Goal: Transaction & Acquisition: Purchase product/service

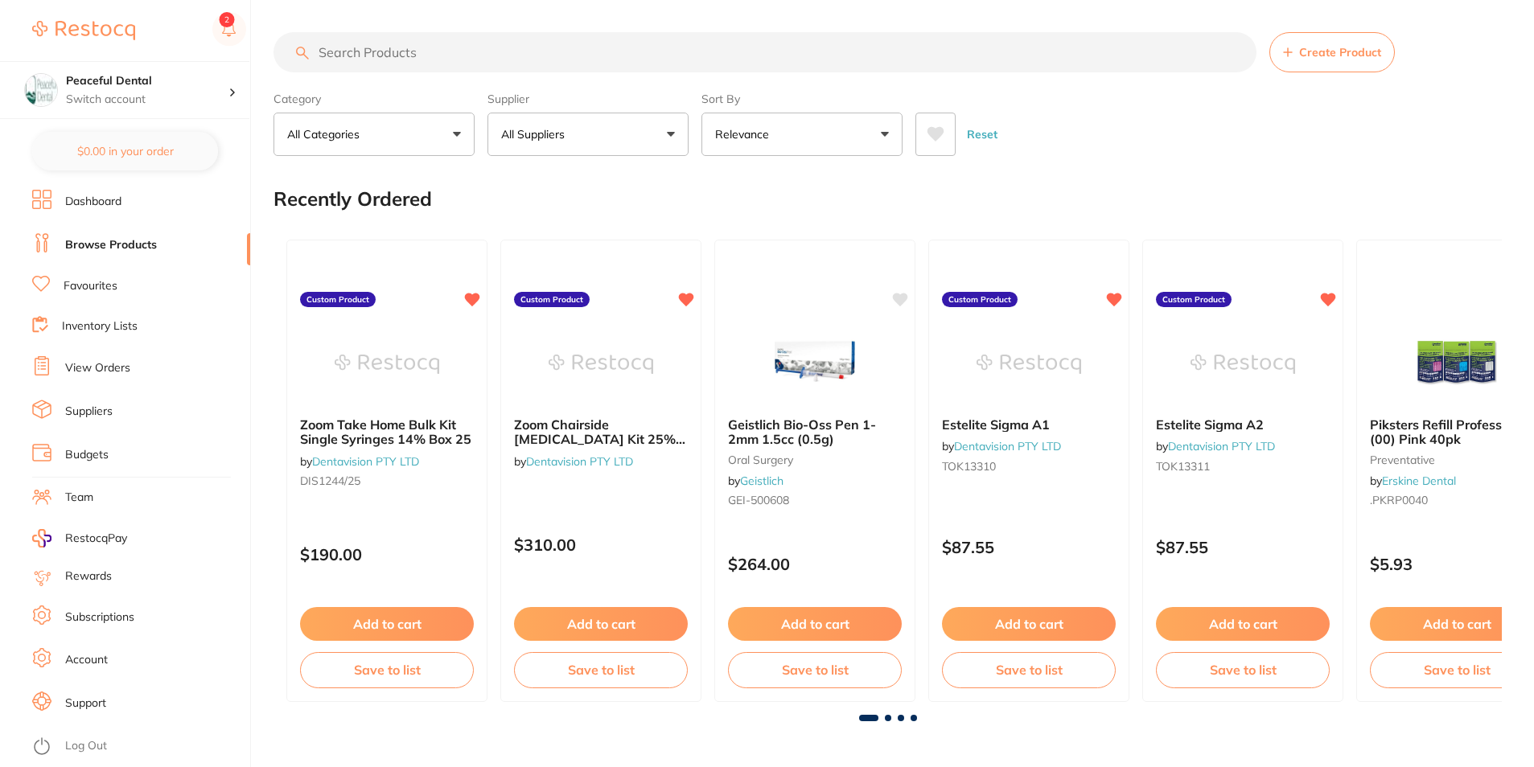
click at [491, 52] on input "search" at bounding box center [764, 52] width 983 height 40
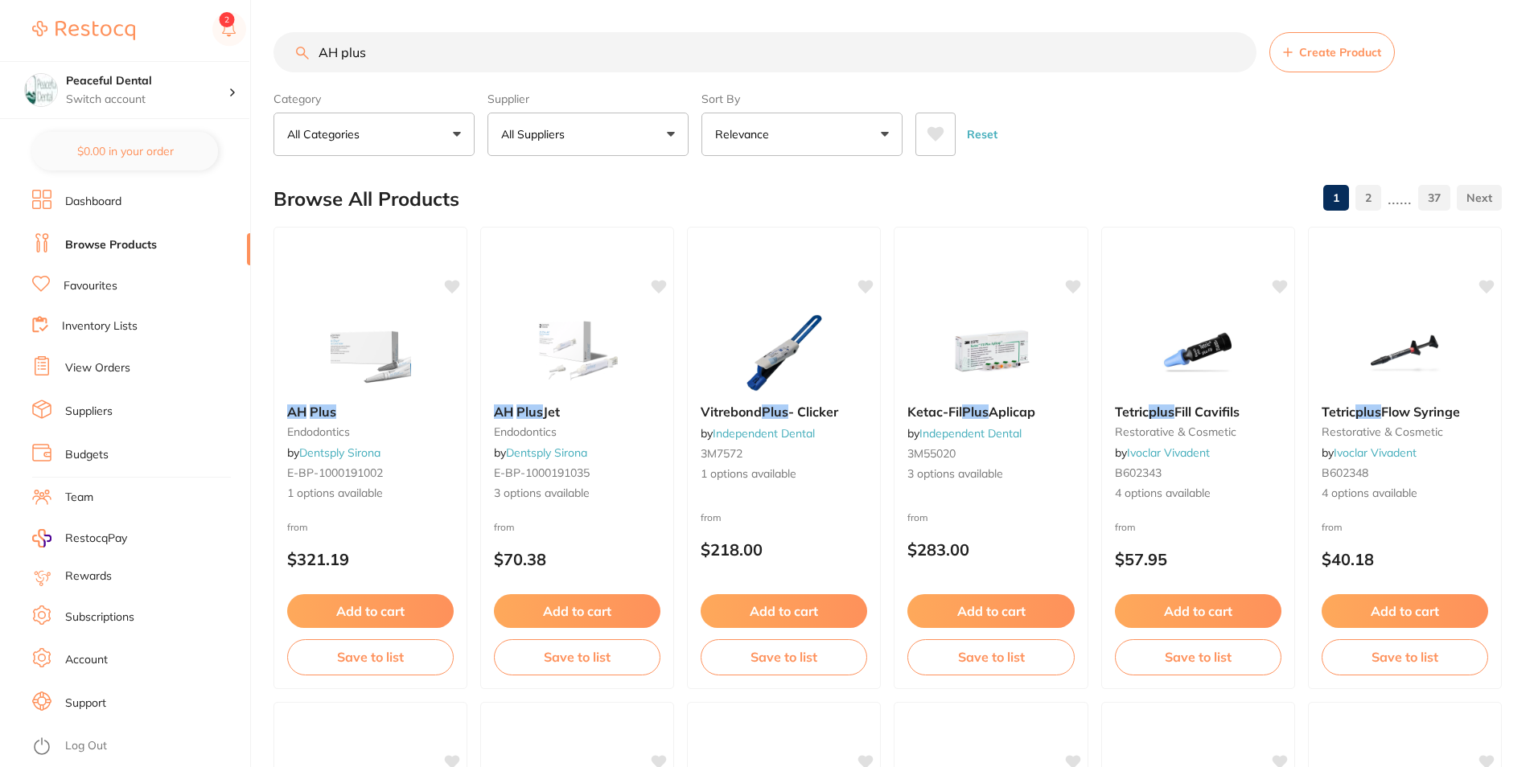
type input "AH plus"
click at [676, 131] on button "All Suppliers" at bounding box center [587, 134] width 201 height 43
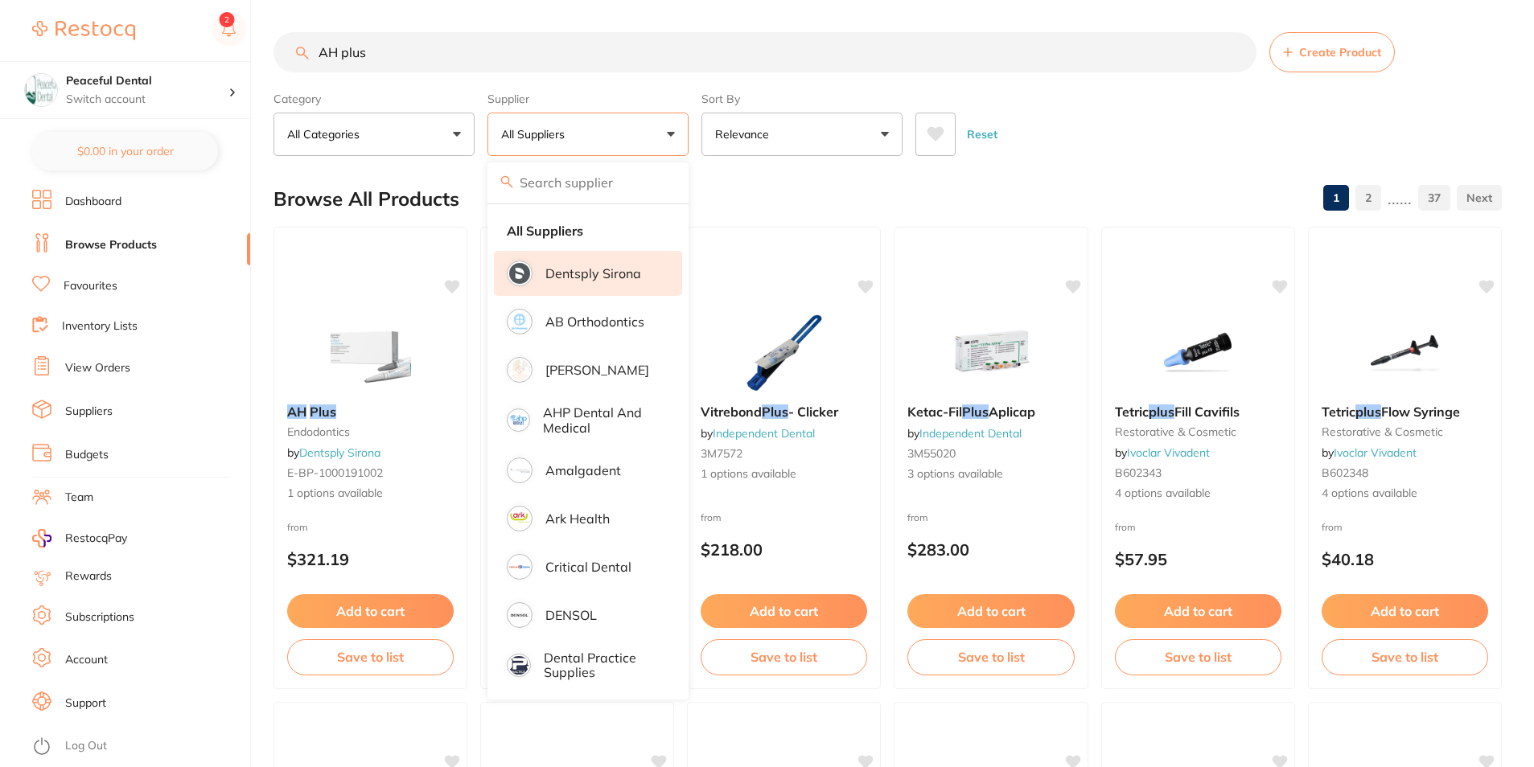
click at [643, 273] on li "Dentsply Sirona" at bounding box center [588, 273] width 188 height 45
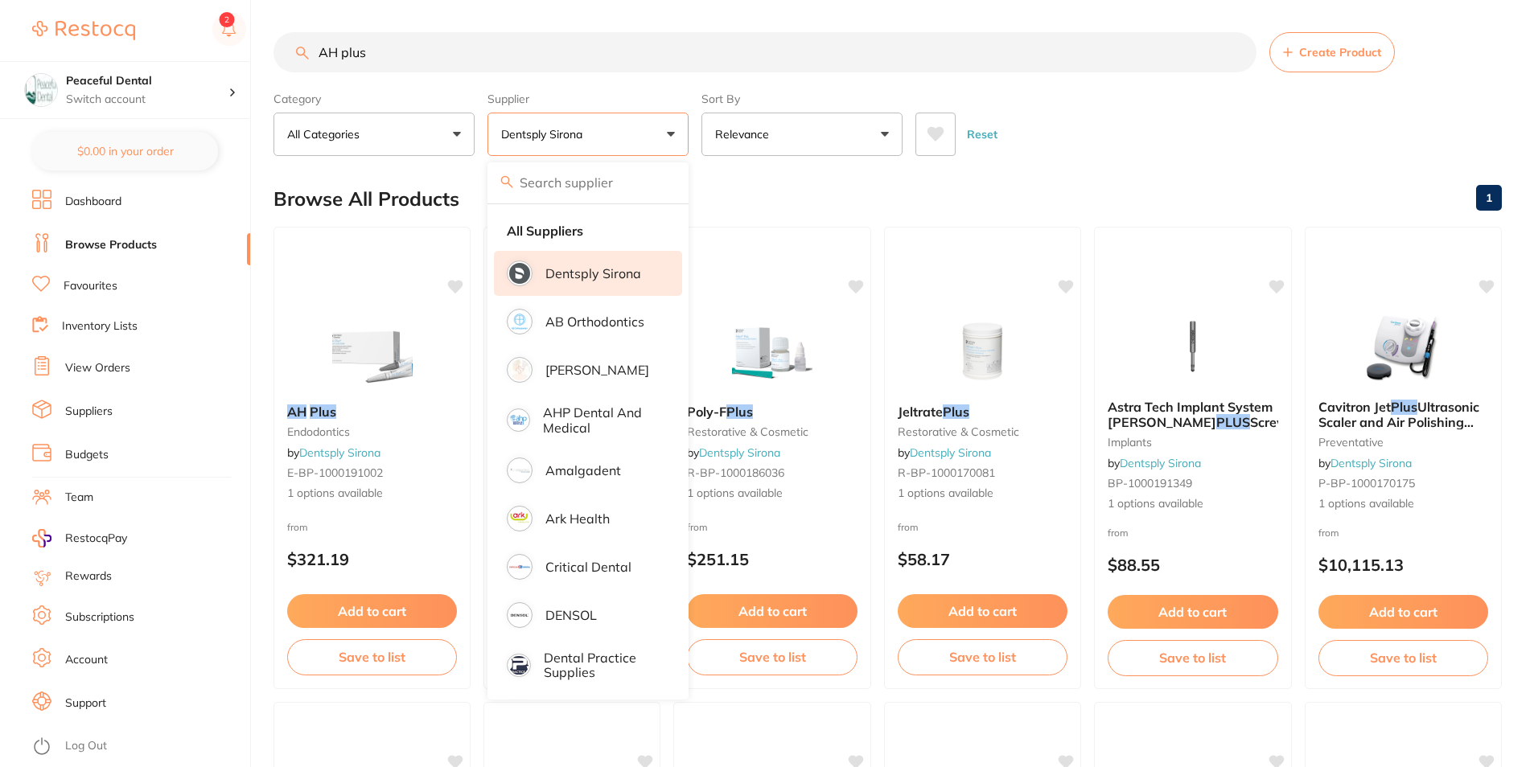
click at [1097, 116] on div "Reset" at bounding box center [1201, 128] width 573 height 56
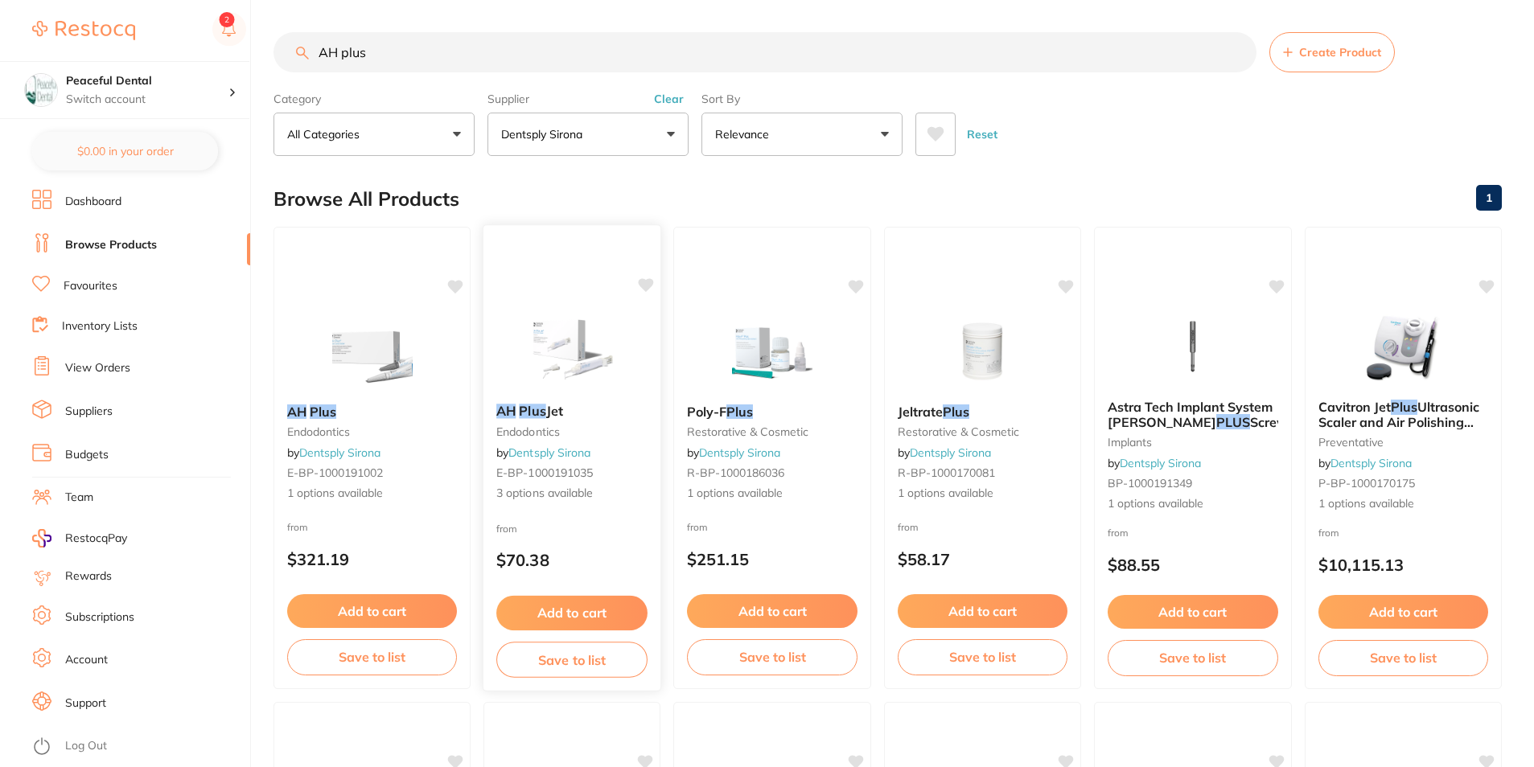
click at [563, 413] on span "Jet" at bounding box center [554, 411] width 17 height 16
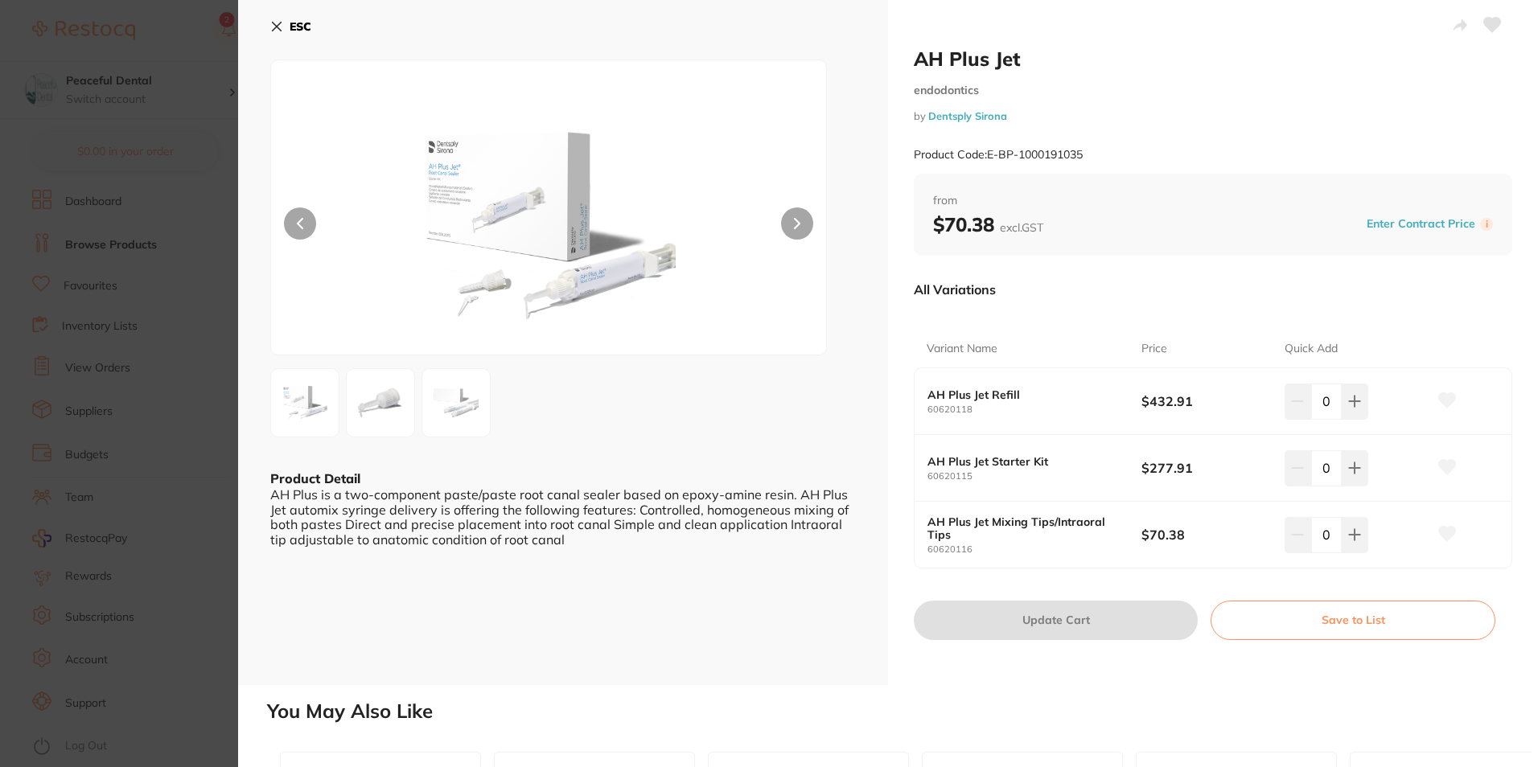
click at [281, 23] on icon at bounding box center [277, 27] width 9 height 9
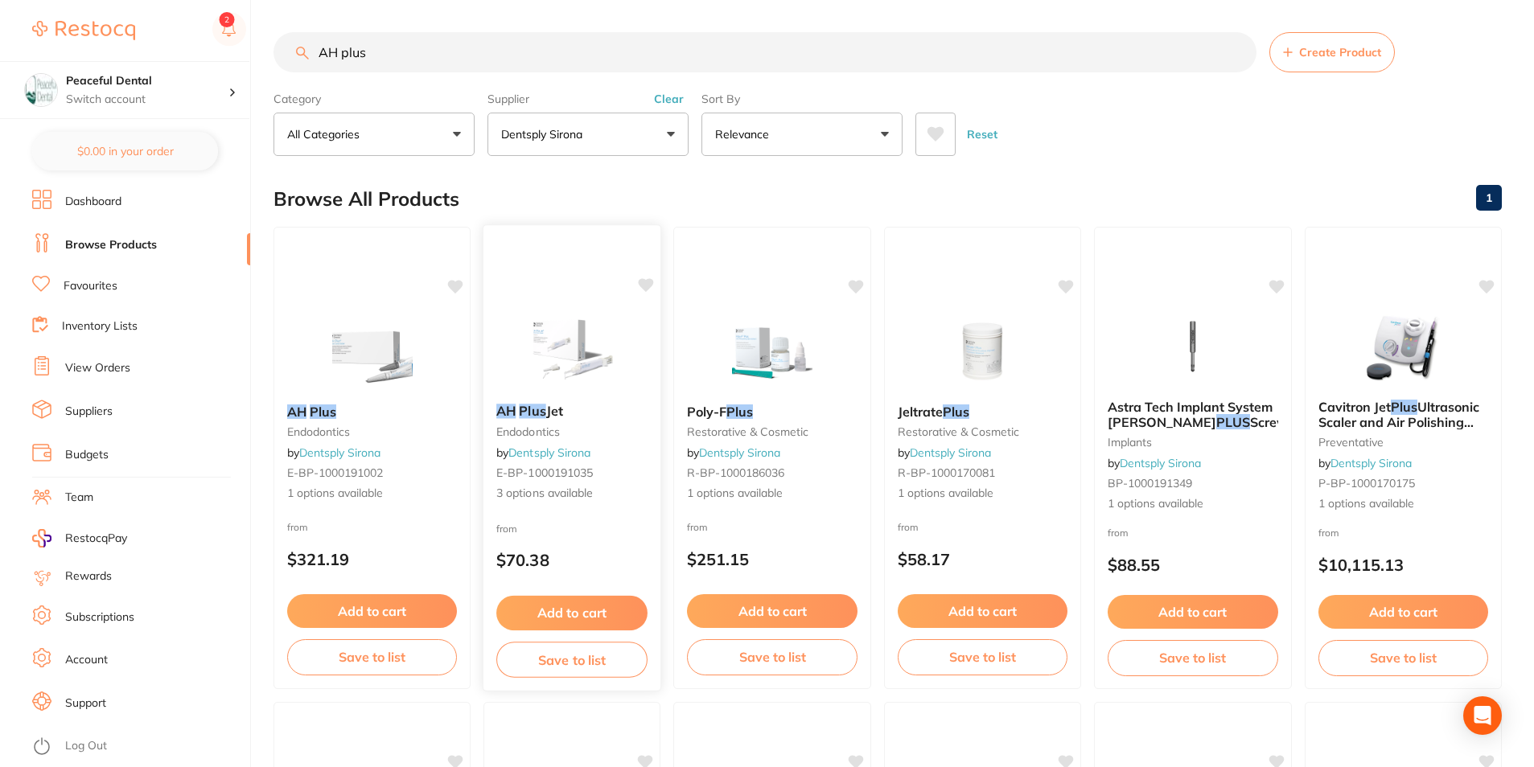
click at [572, 436] on small "endodontics" at bounding box center [571, 431] width 151 height 13
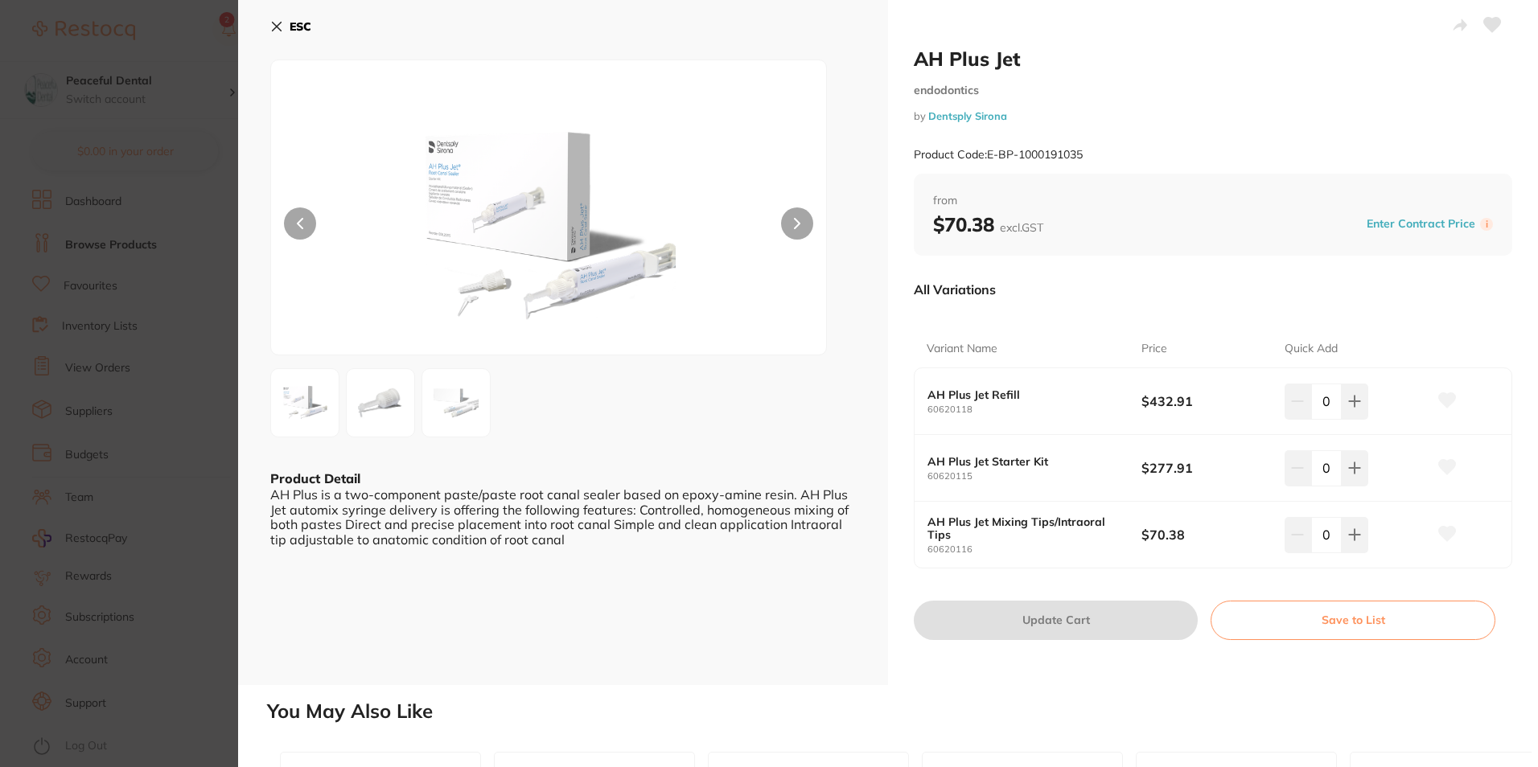
click at [281, 24] on icon at bounding box center [276, 26] width 13 height 13
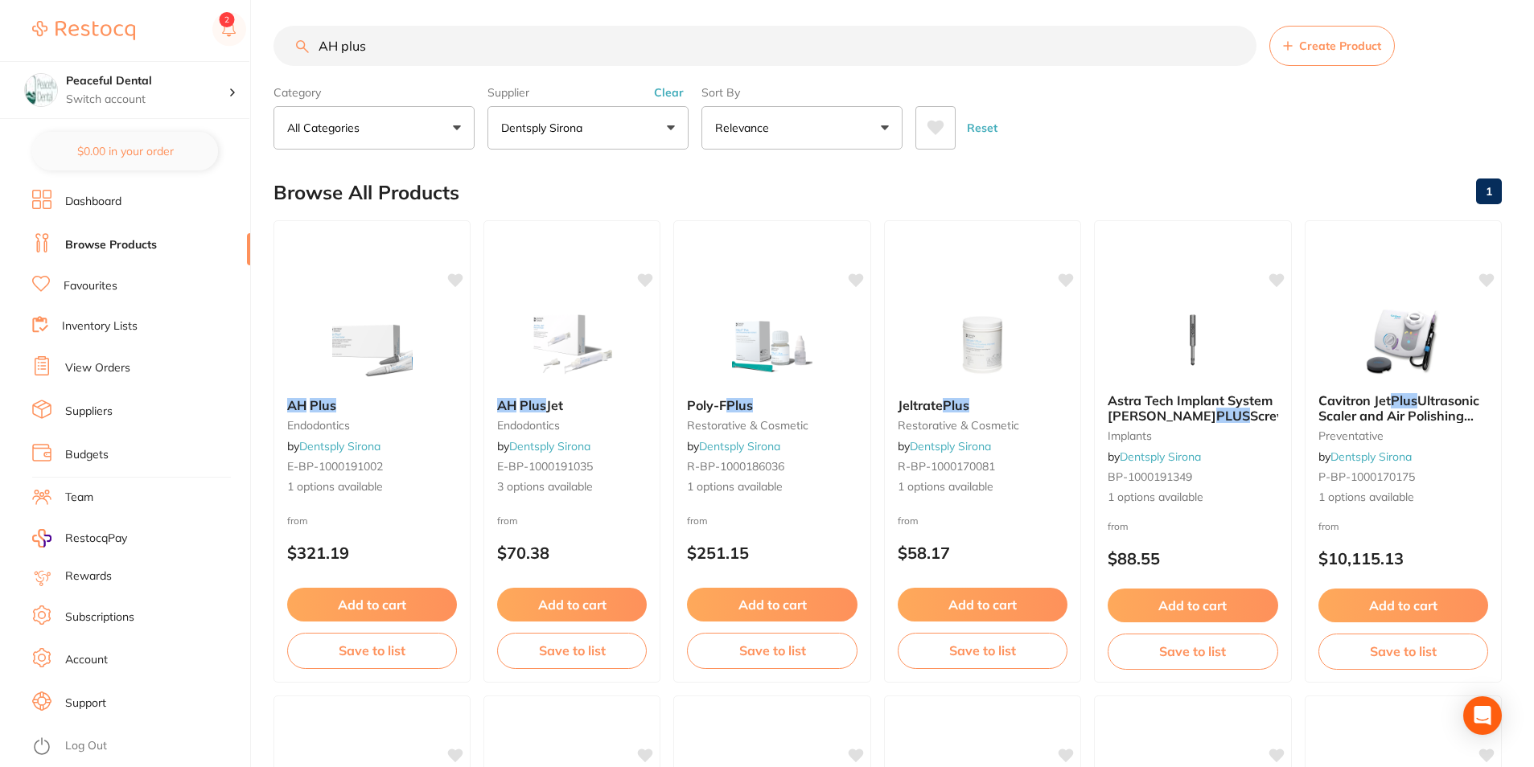
drag, startPoint x: 341, startPoint y: 446, endPoint x: 401, endPoint y: 483, distance: 70.8
click at [341, 446] on link "Dentsply Sirona" at bounding box center [339, 446] width 81 height 14
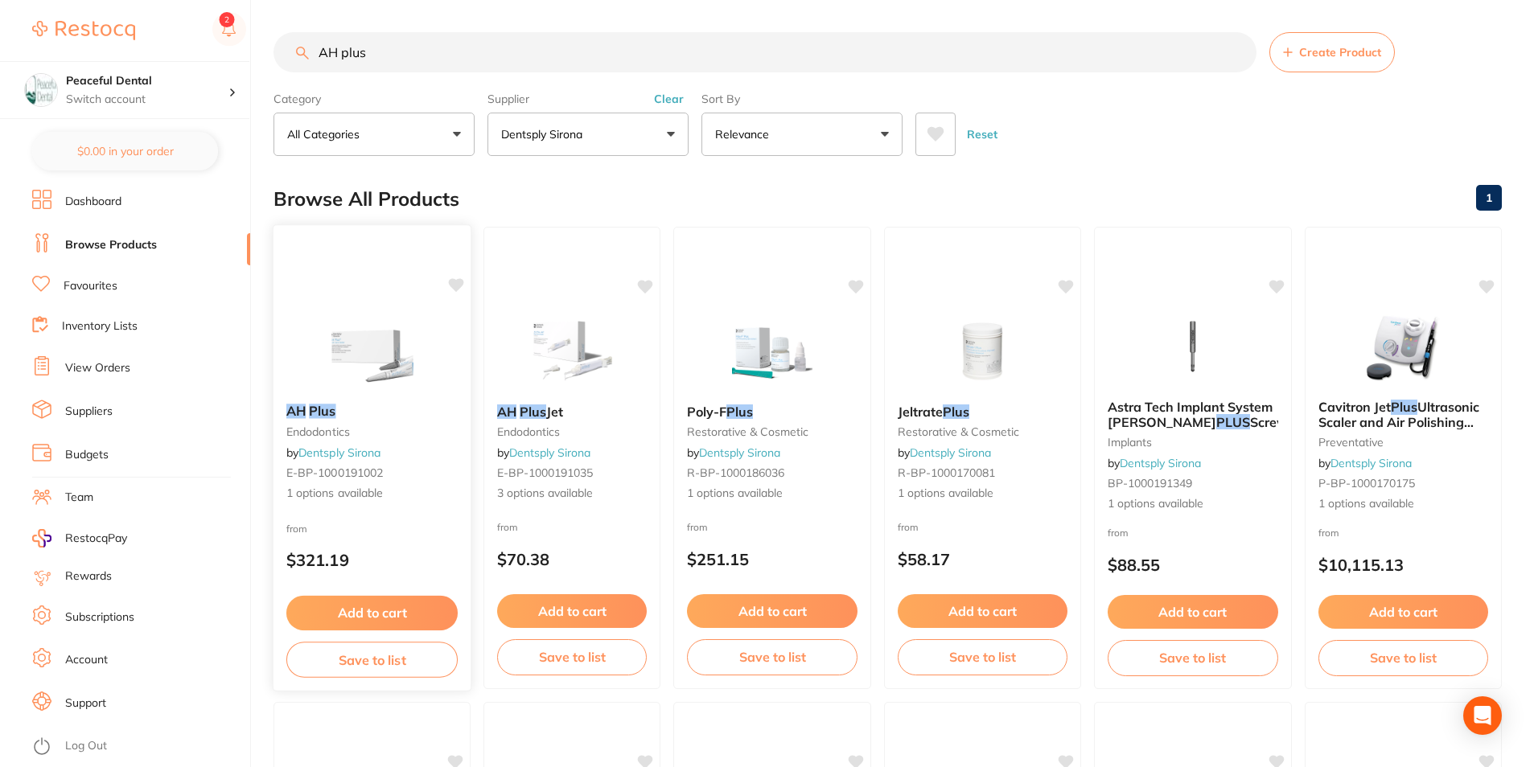
click at [328, 412] on em "Plus" at bounding box center [322, 411] width 27 height 16
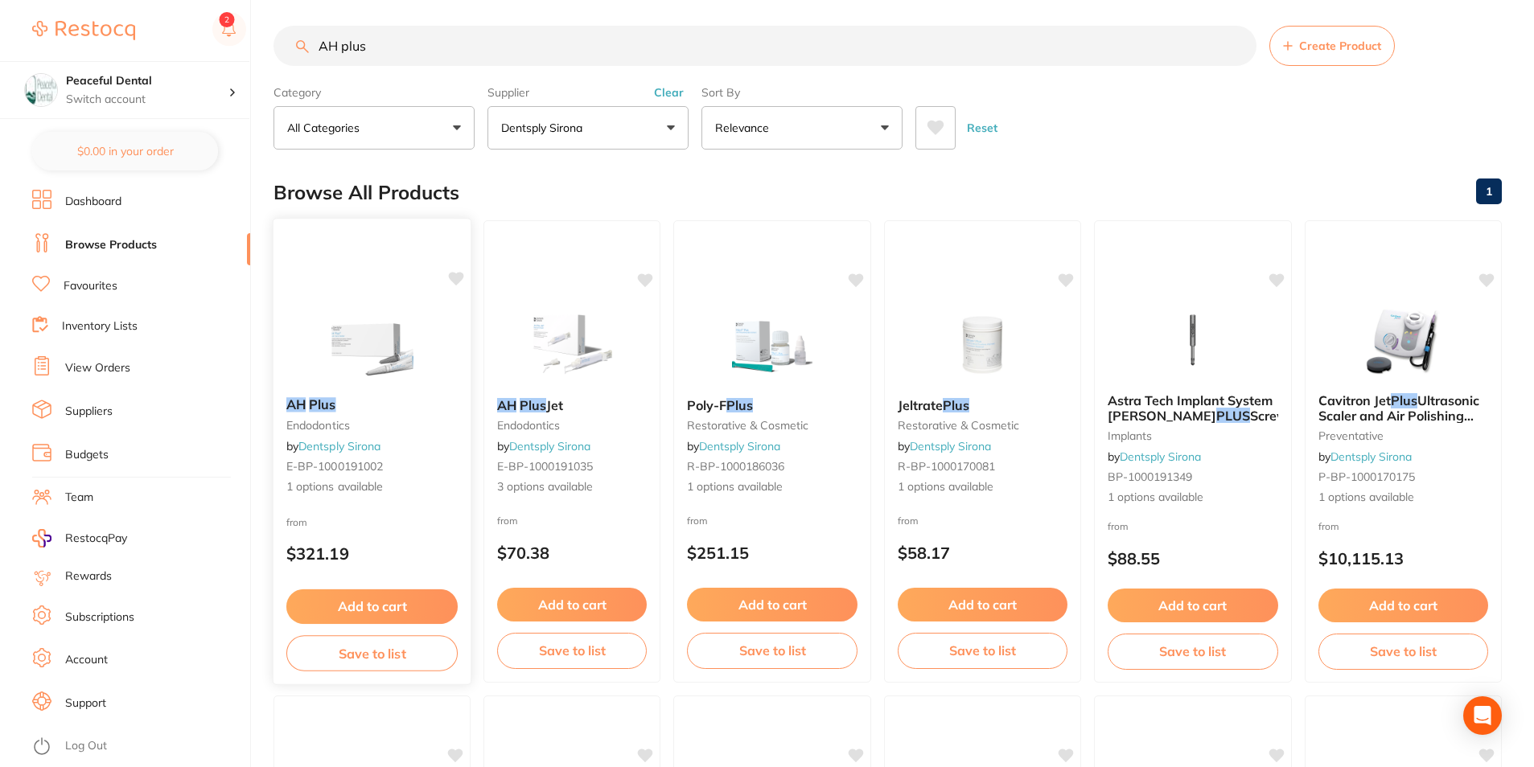
click at [377, 302] on div "AH Plus endodontics by Dentsply Sirona E-BP-1000191002 1 options available from…" at bounding box center [372, 451] width 199 height 467
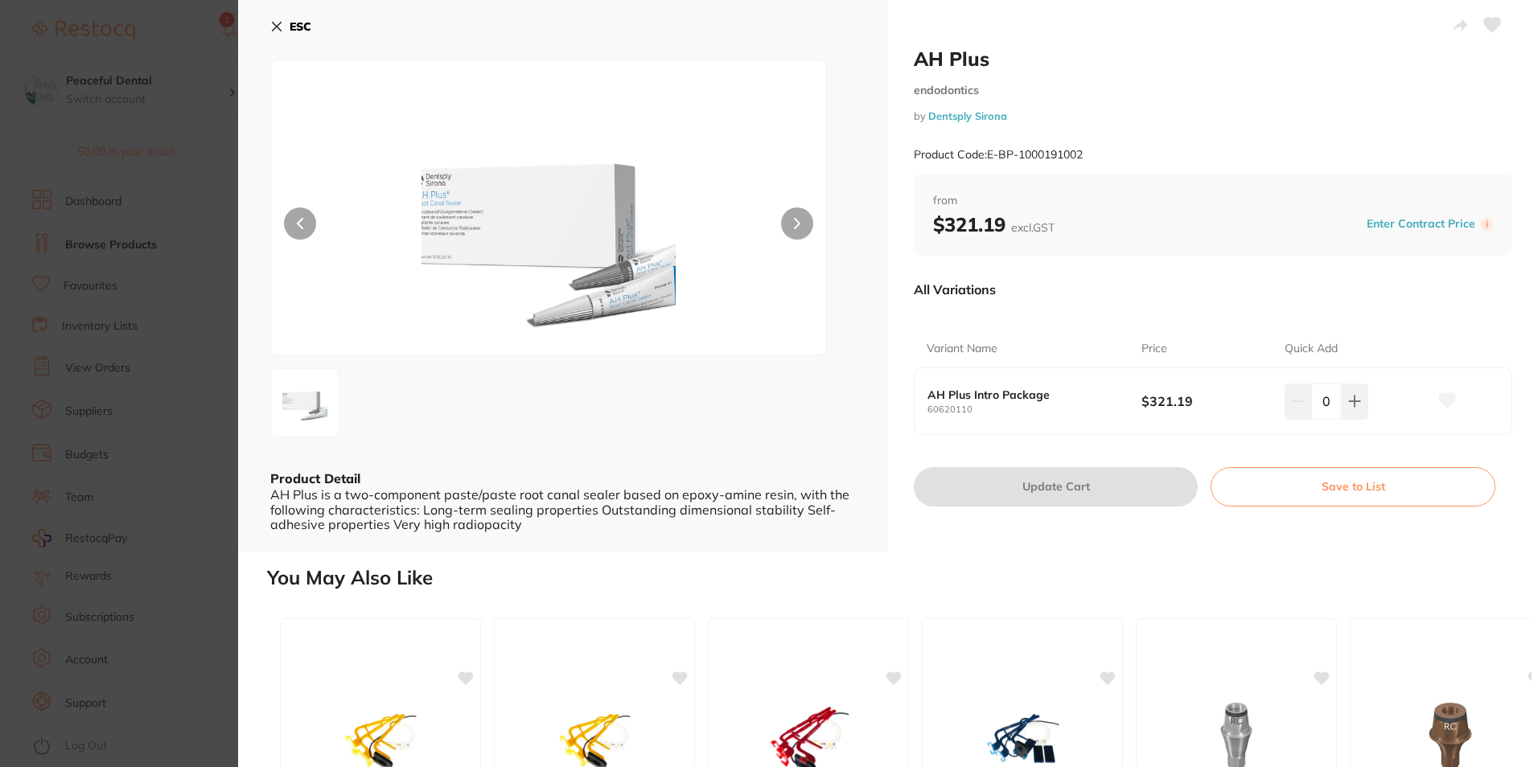
click at [278, 28] on icon at bounding box center [277, 27] width 9 height 9
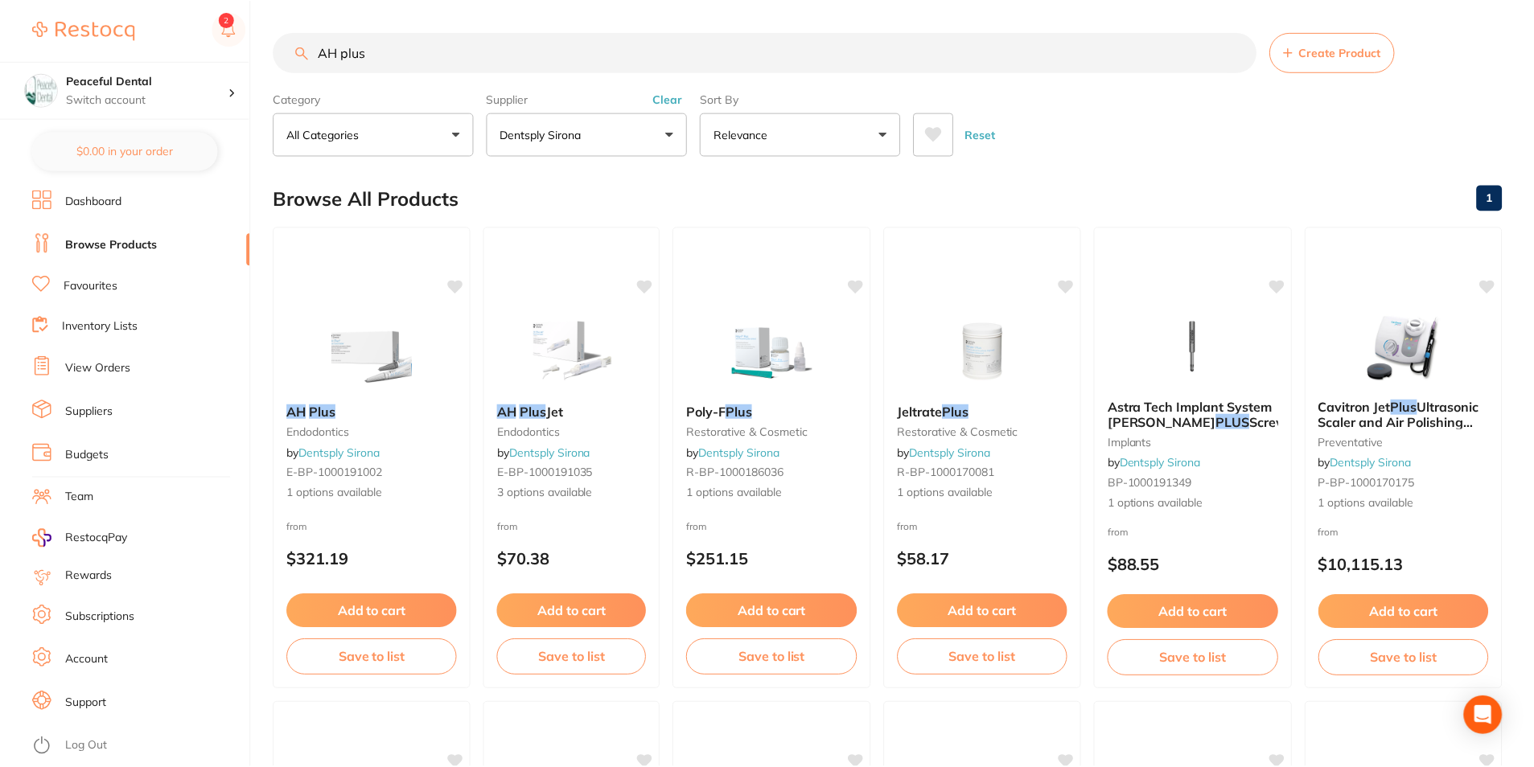
scroll to position [6, 0]
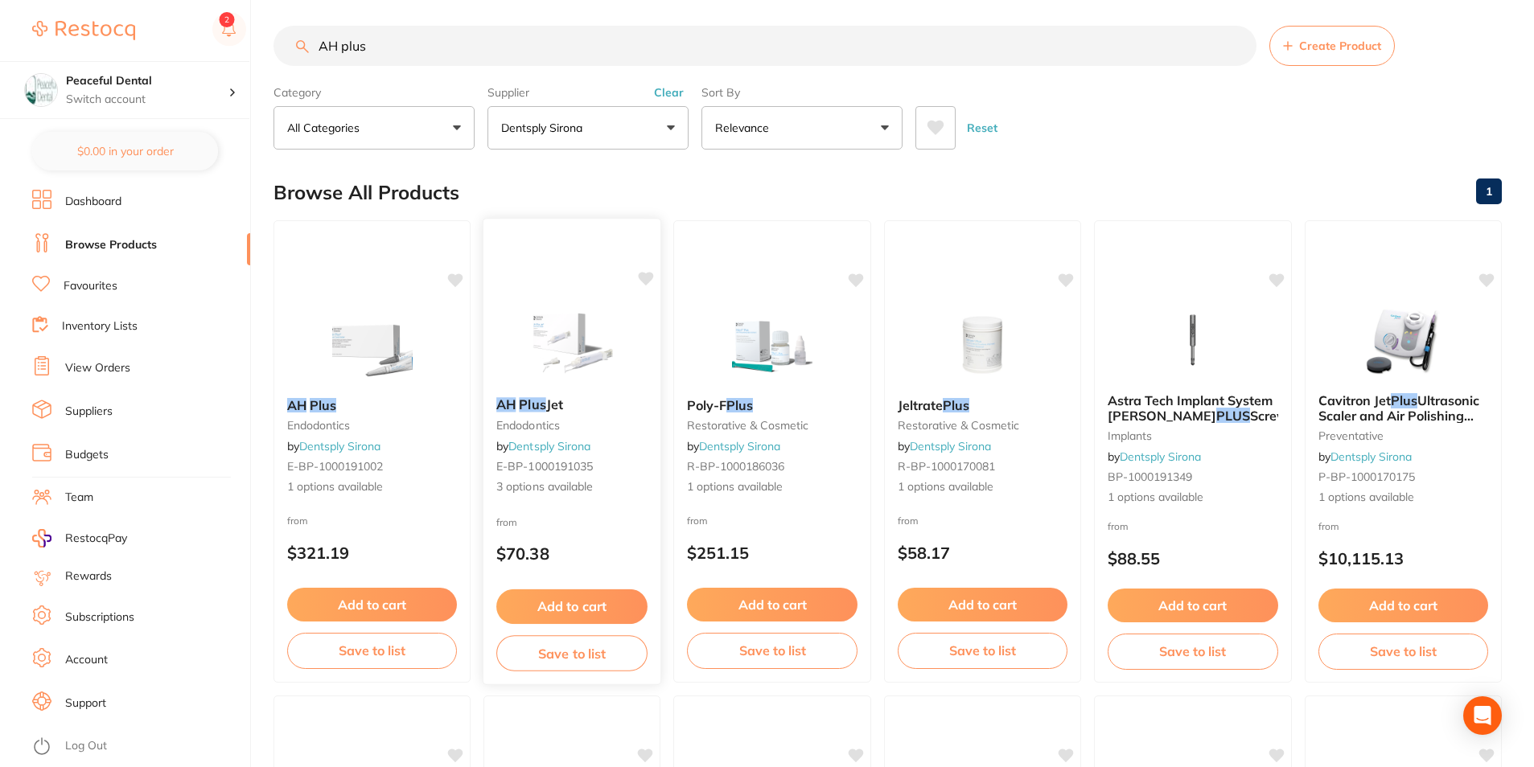
click at [559, 409] on span "Jet" at bounding box center [554, 404] width 17 height 16
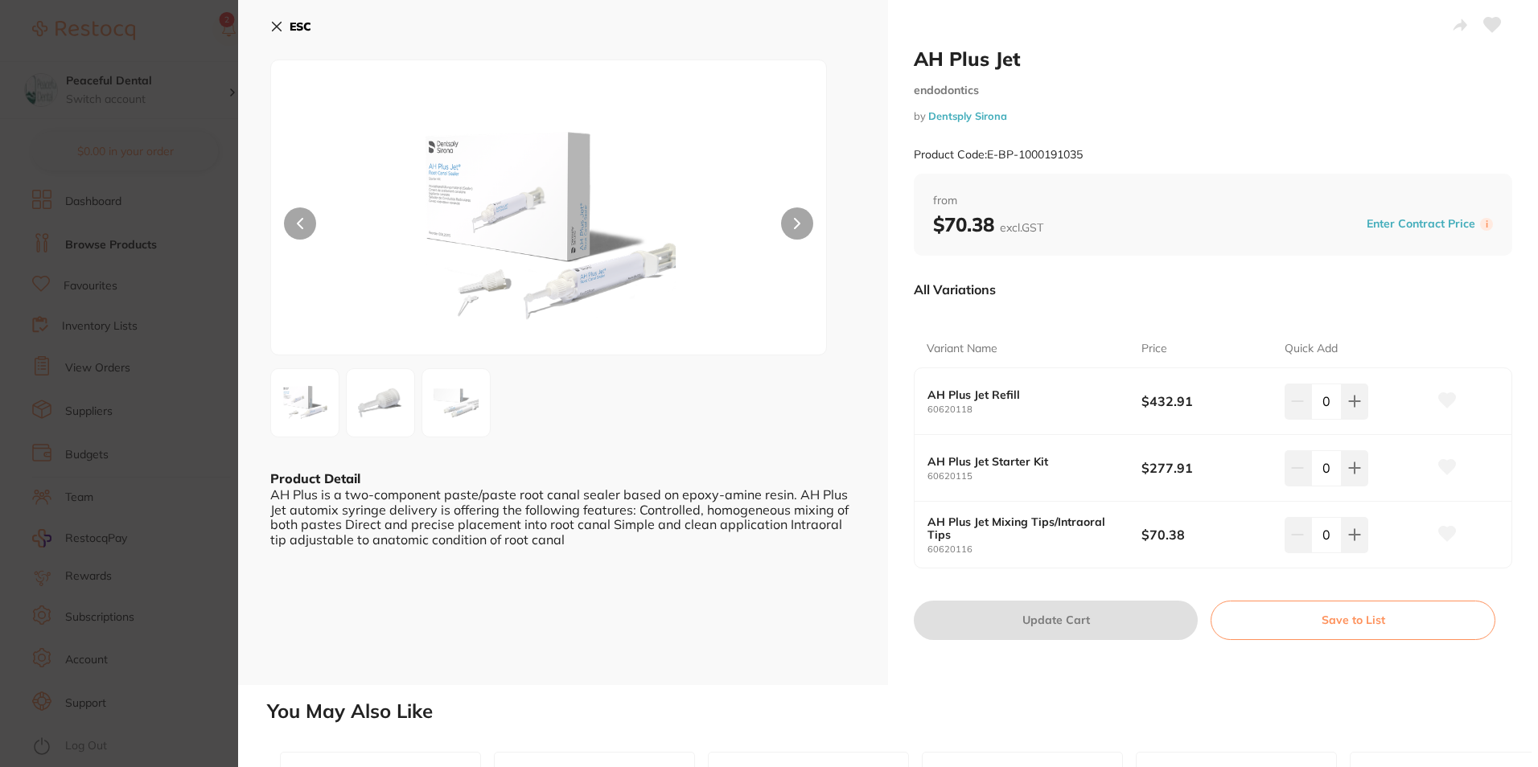
click at [288, 29] on button "ESC" at bounding box center [290, 26] width 41 height 27
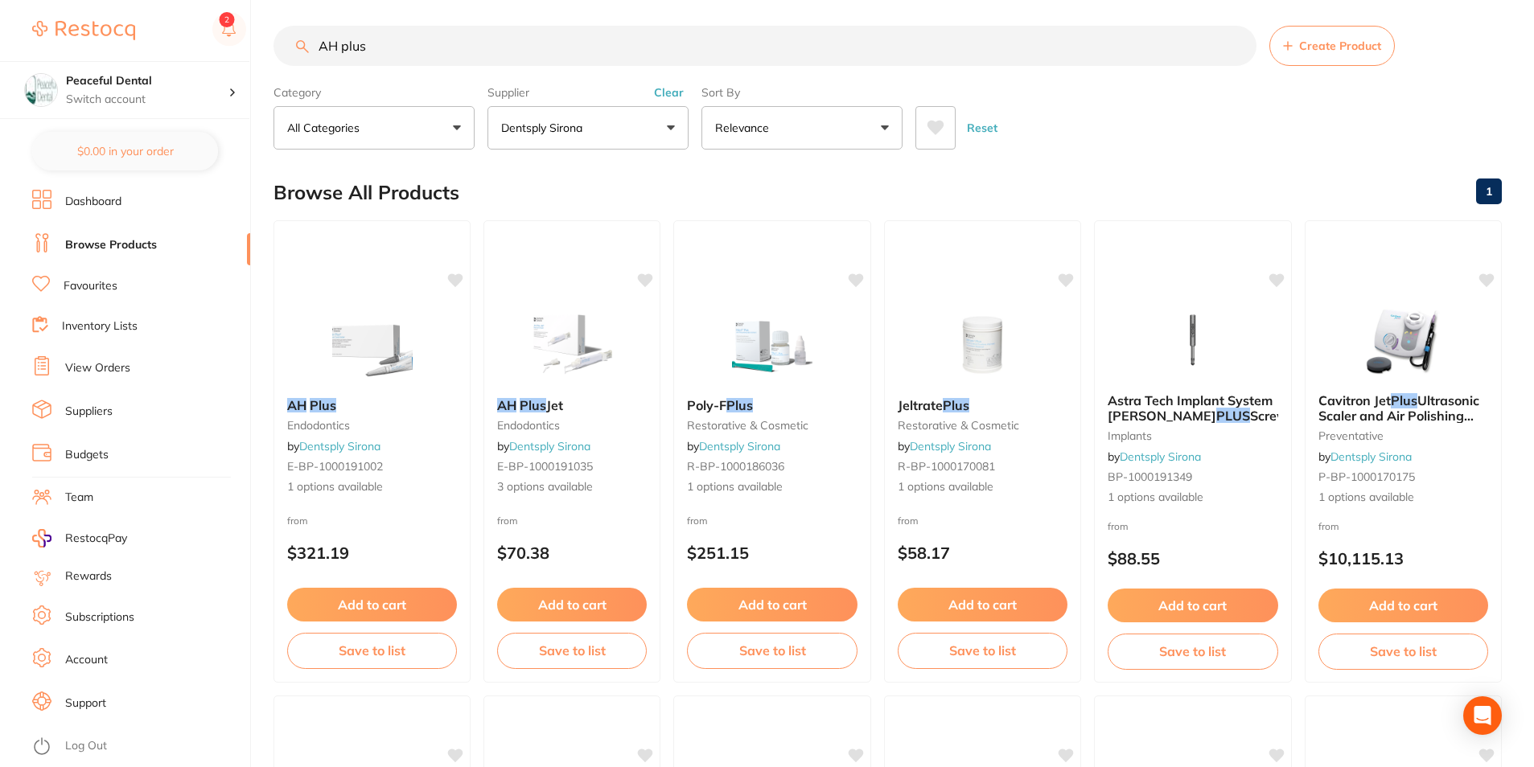
click at [651, 130] on button "Dentsply Sirona" at bounding box center [587, 127] width 201 height 43
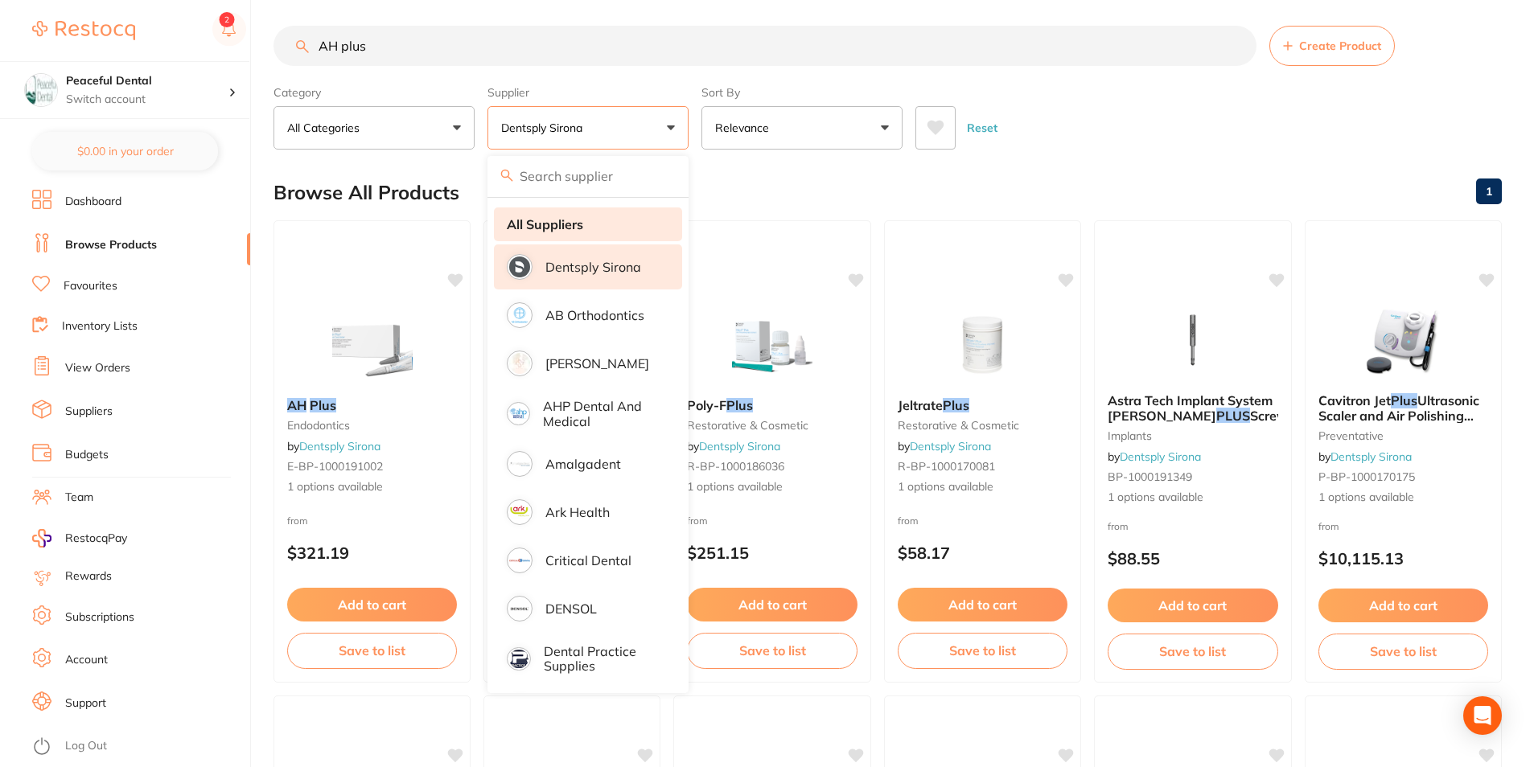
click at [577, 217] on strong "All Suppliers" at bounding box center [545, 224] width 76 height 14
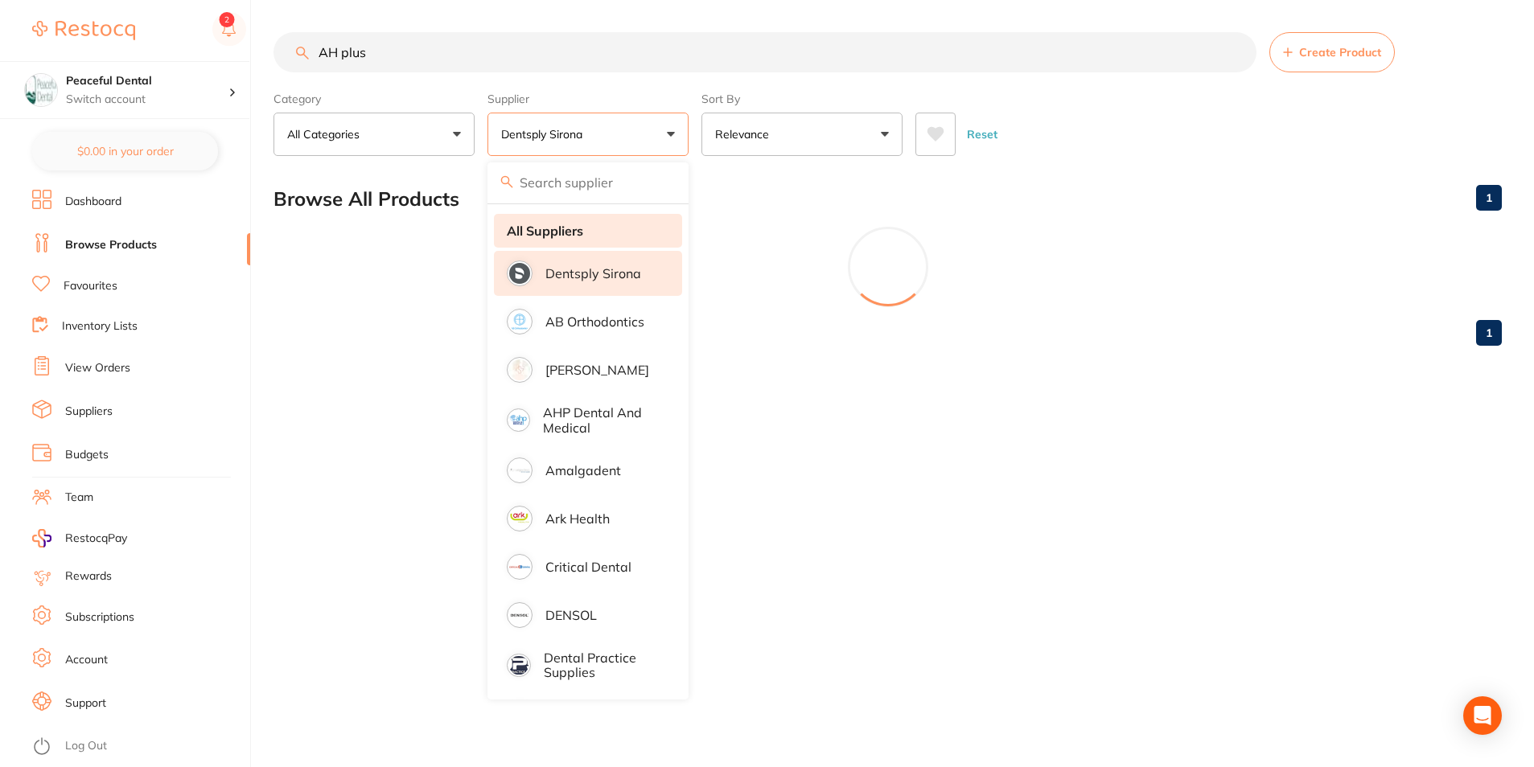
scroll to position [0, 0]
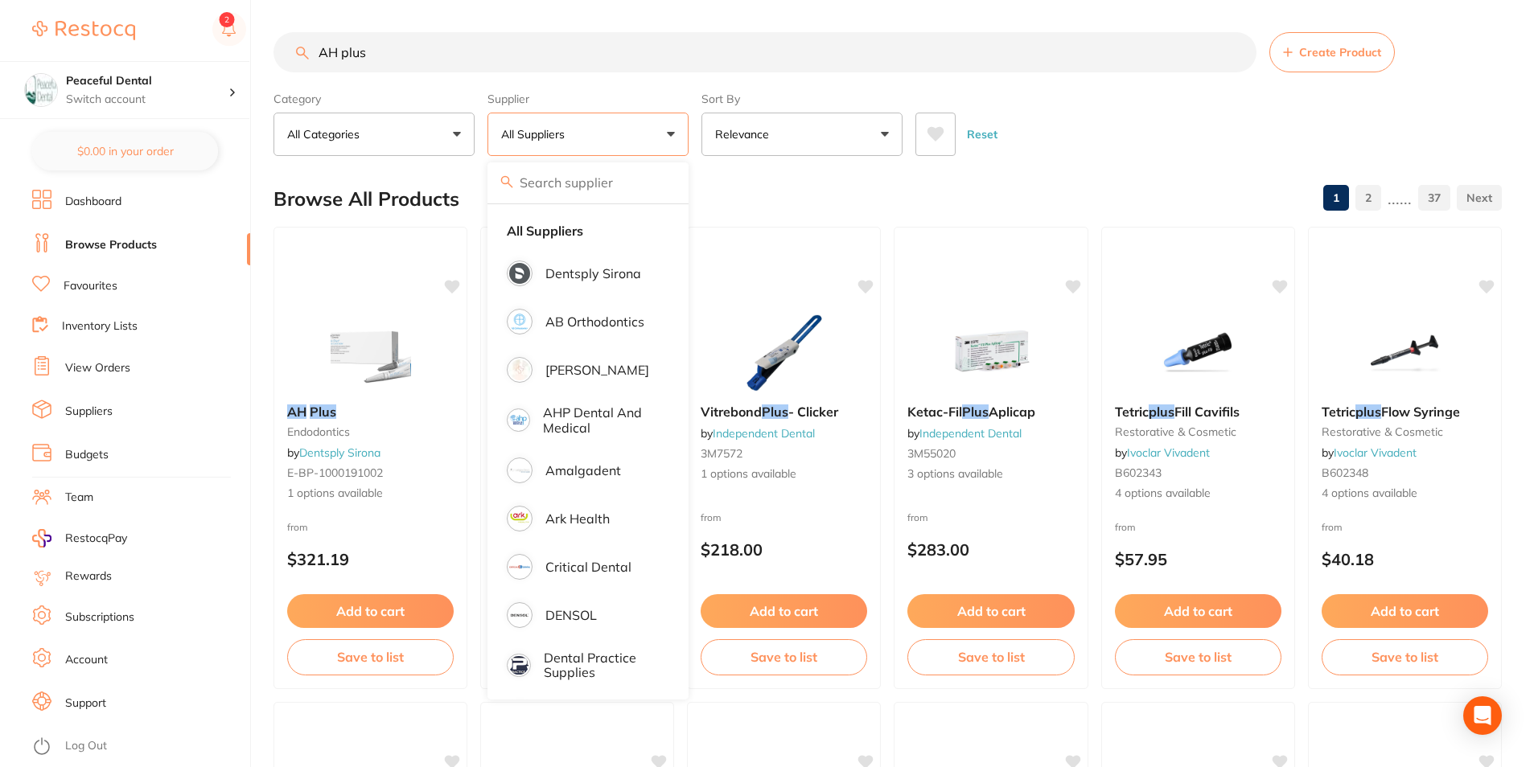
click at [1095, 120] on div "Reset" at bounding box center [1201, 128] width 573 height 56
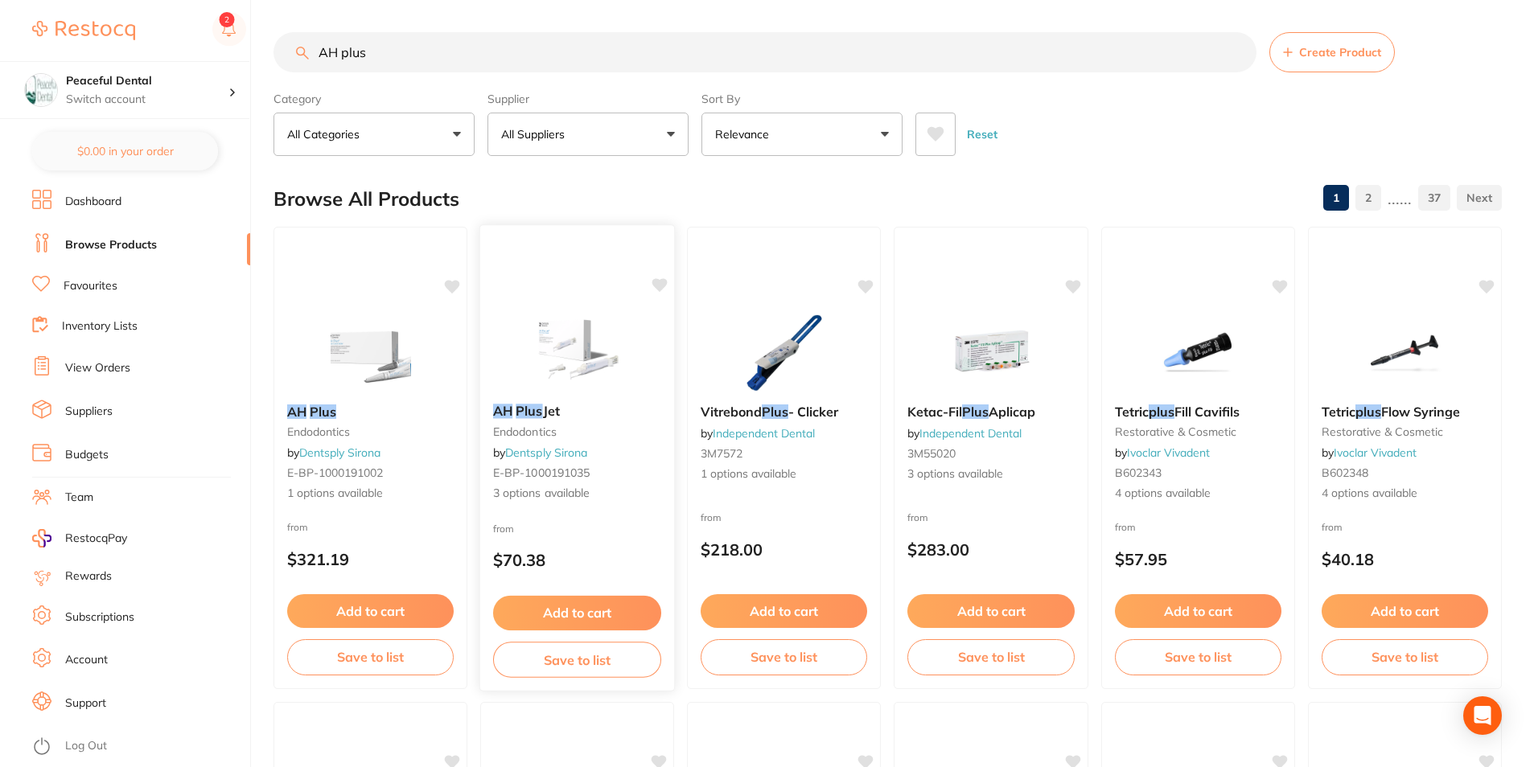
click at [543, 414] on span "Jet" at bounding box center [551, 411] width 17 height 16
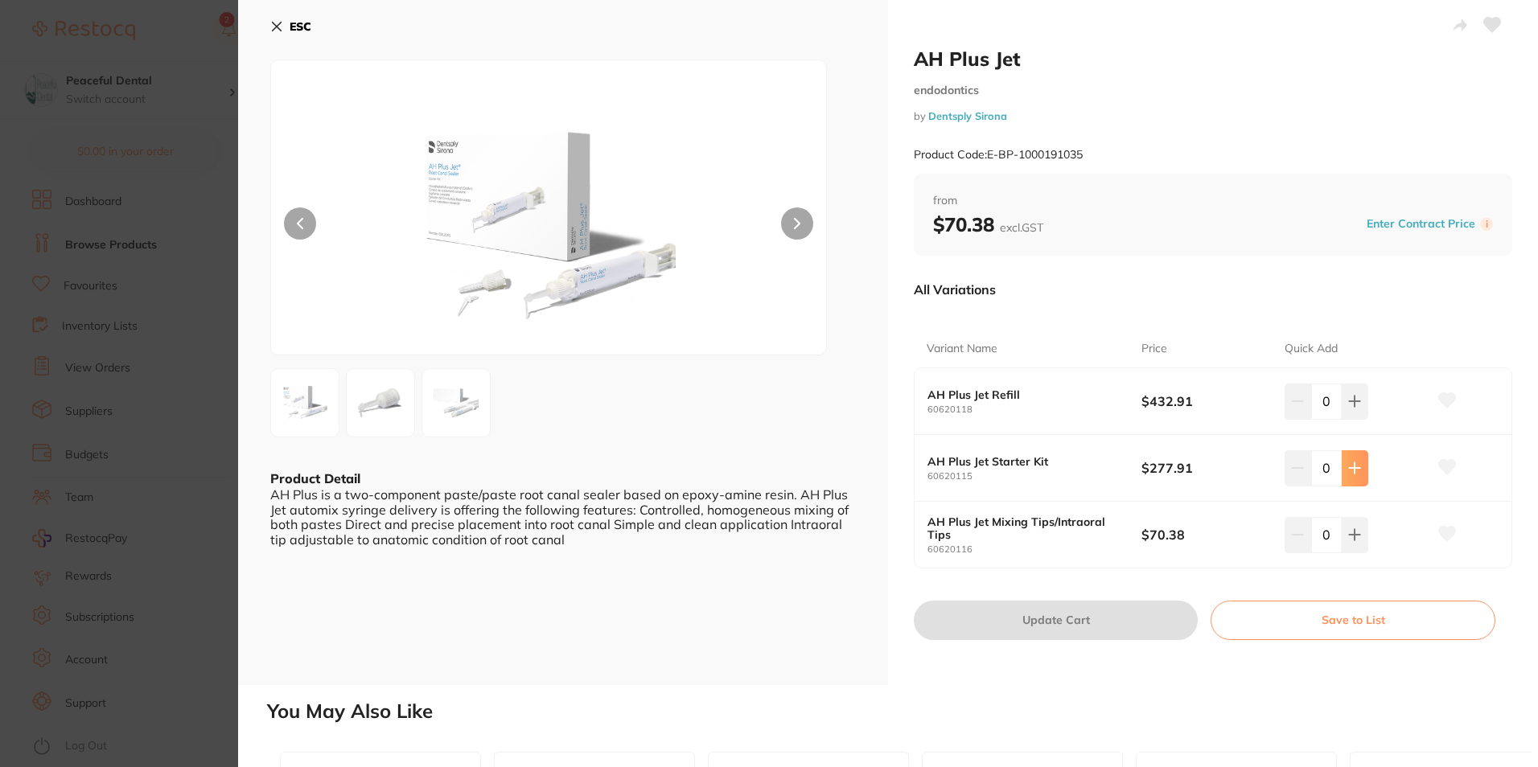
click at [1345, 475] on button at bounding box center [1354, 467] width 27 height 35
type input "1"
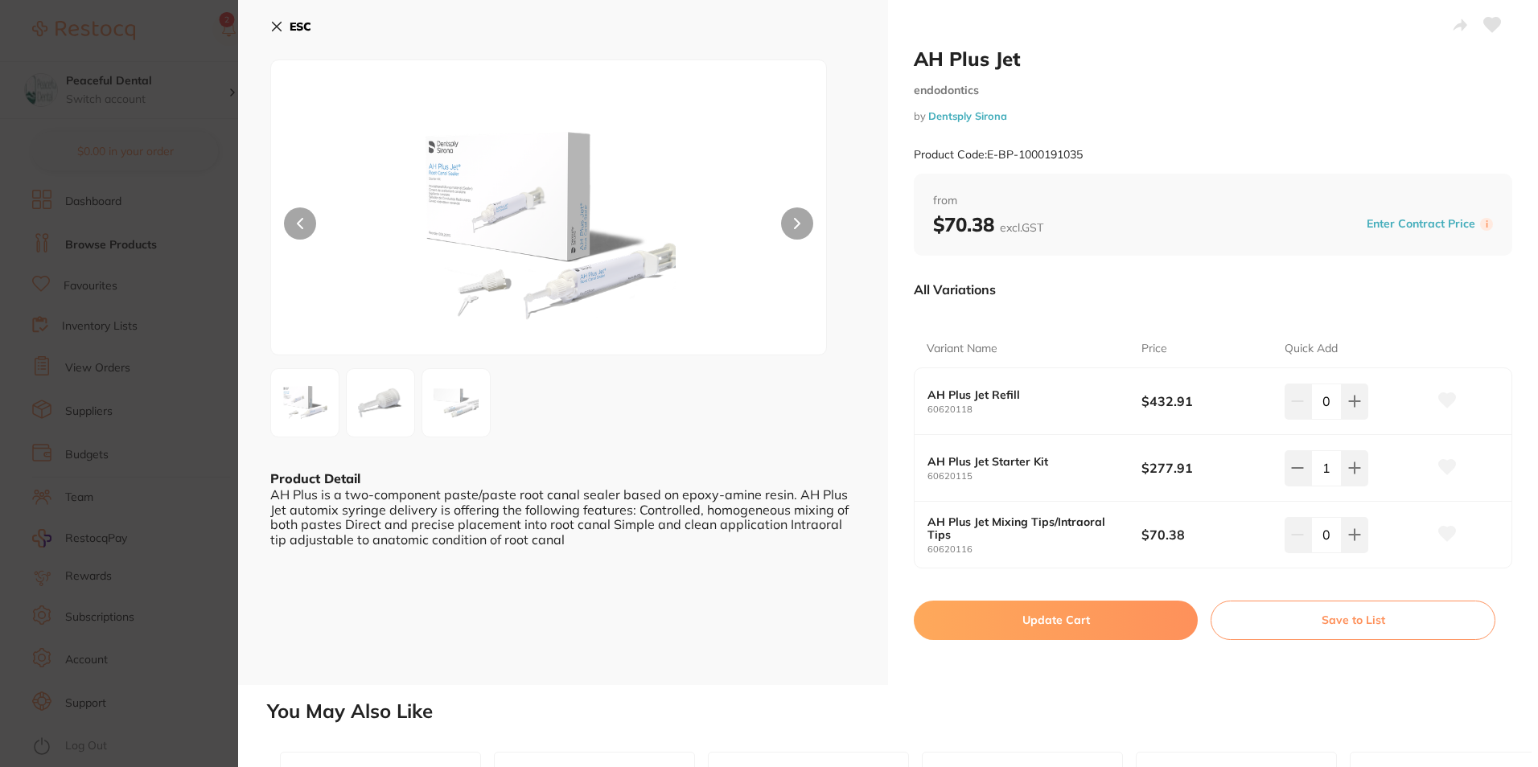
click at [1072, 620] on button "Update Cart" at bounding box center [1056, 620] width 284 height 39
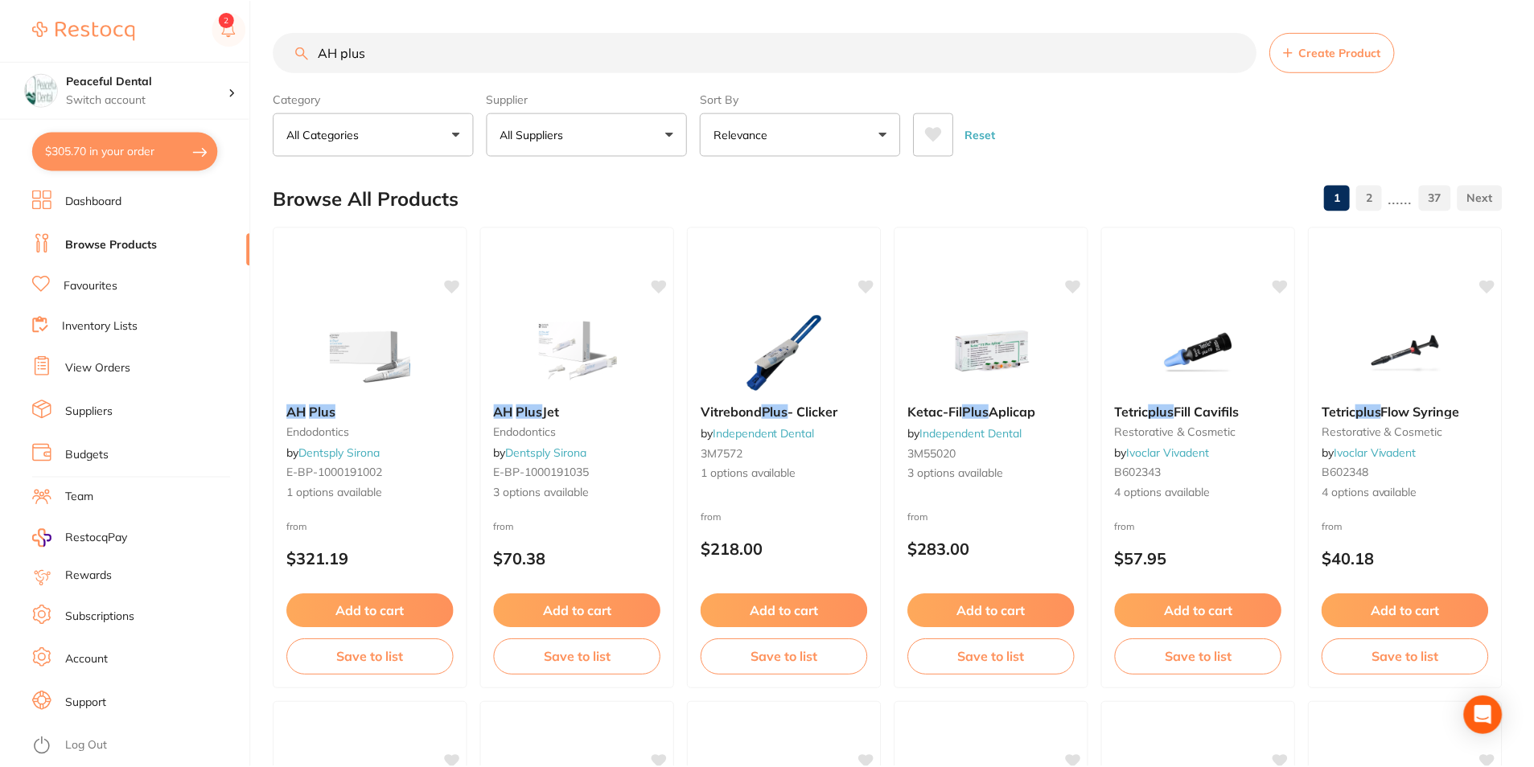
scroll to position [4, 0]
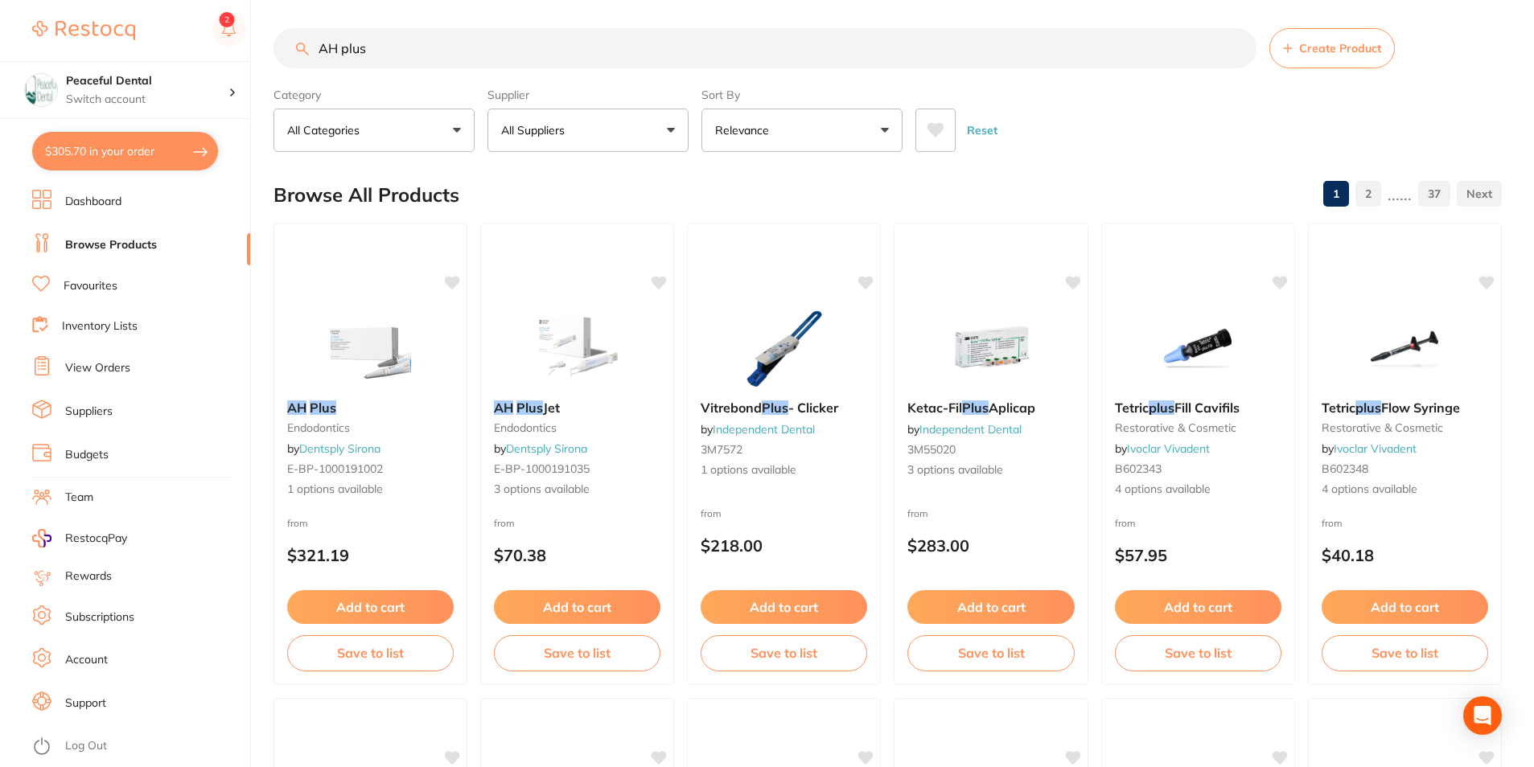
drag, startPoint x: 115, startPoint y: 153, endPoint x: 772, endPoint y: 346, distance: 684.8
click at [115, 153] on button "$305.70 in your order" at bounding box center [125, 151] width 186 height 39
checkbox input "true"
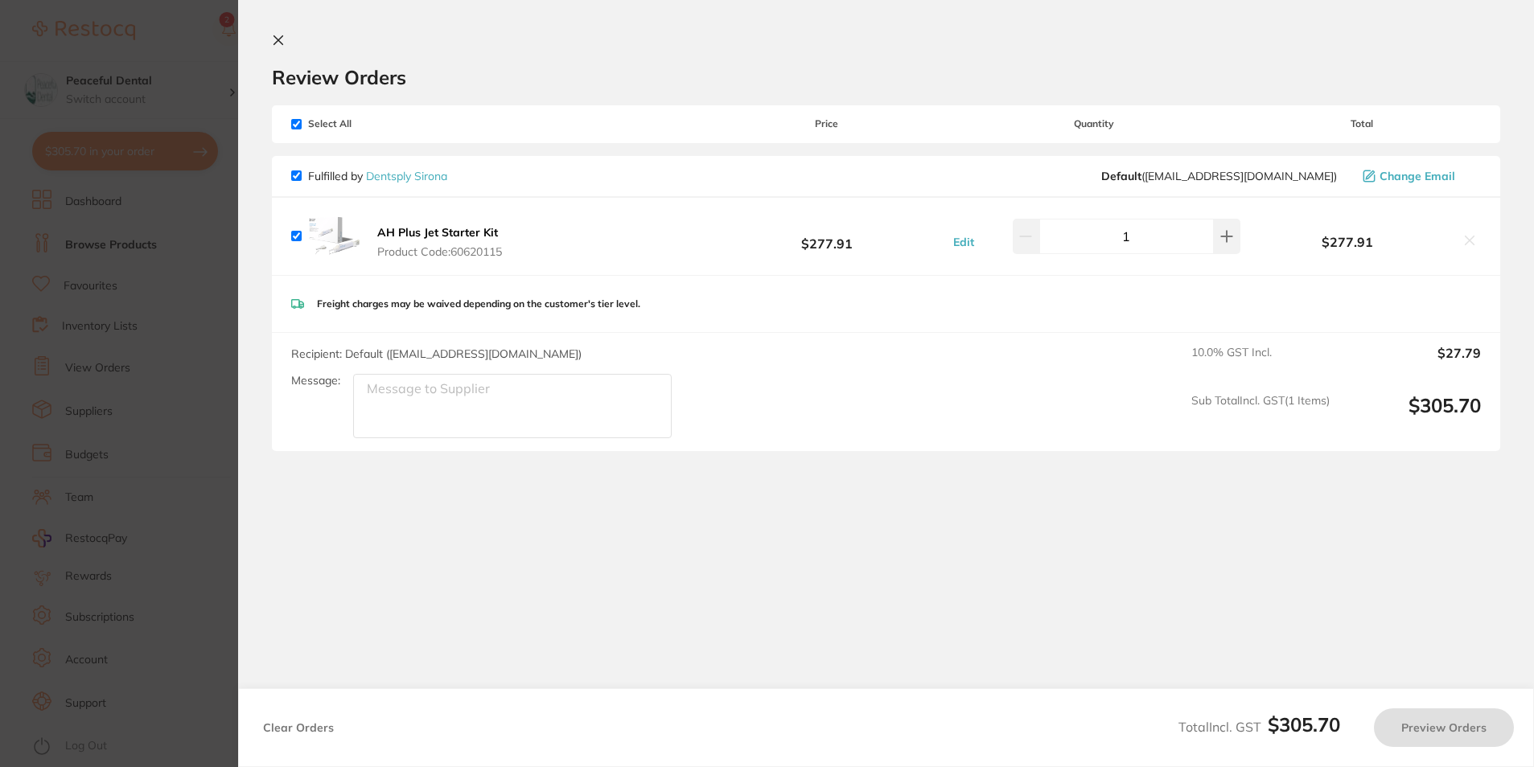
scroll to position [0, 0]
click at [1468, 725] on button "Preview Orders" at bounding box center [1448, 727] width 140 height 39
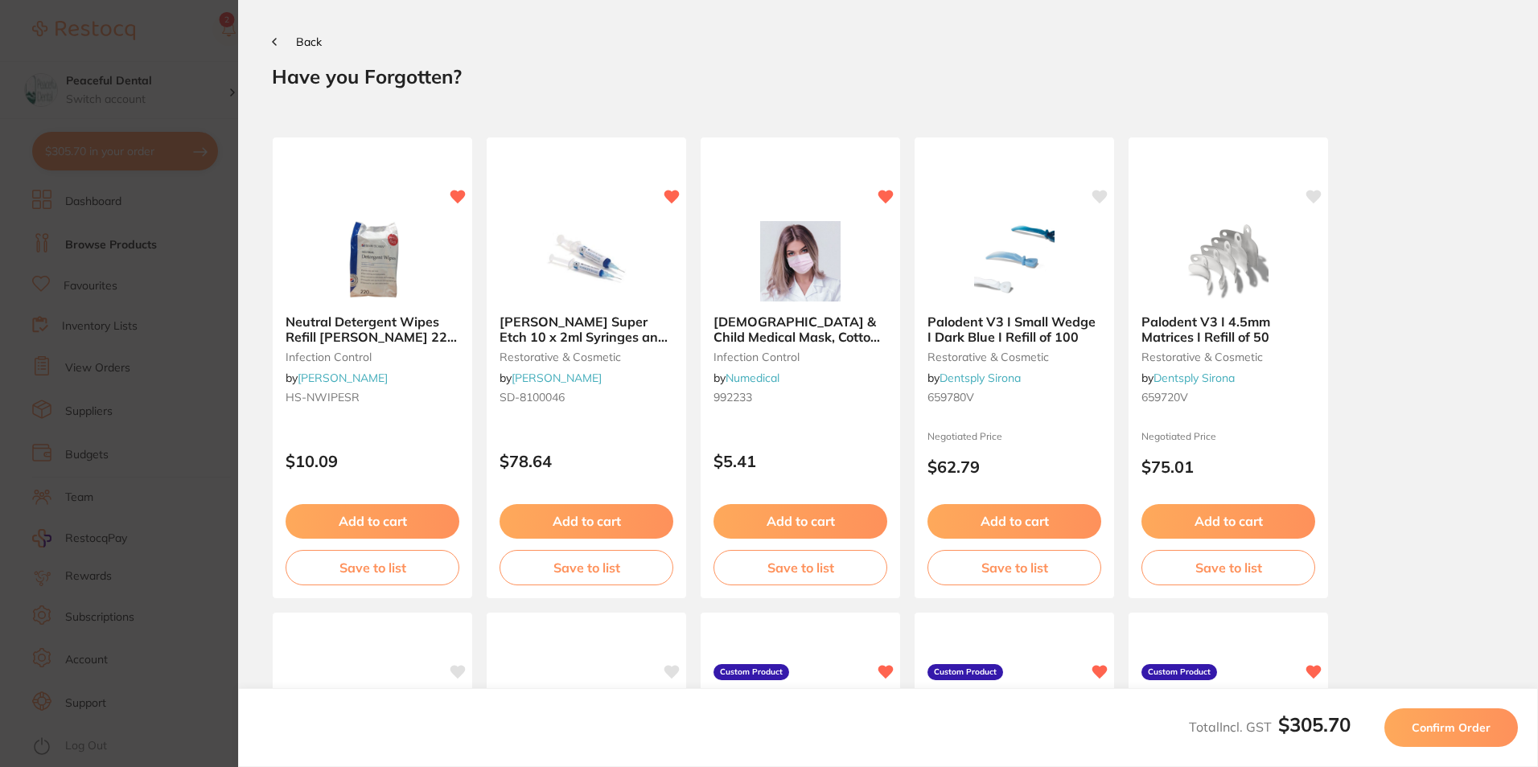
click at [1459, 733] on span "Confirm Order" at bounding box center [1450, 728] width 79 height 14
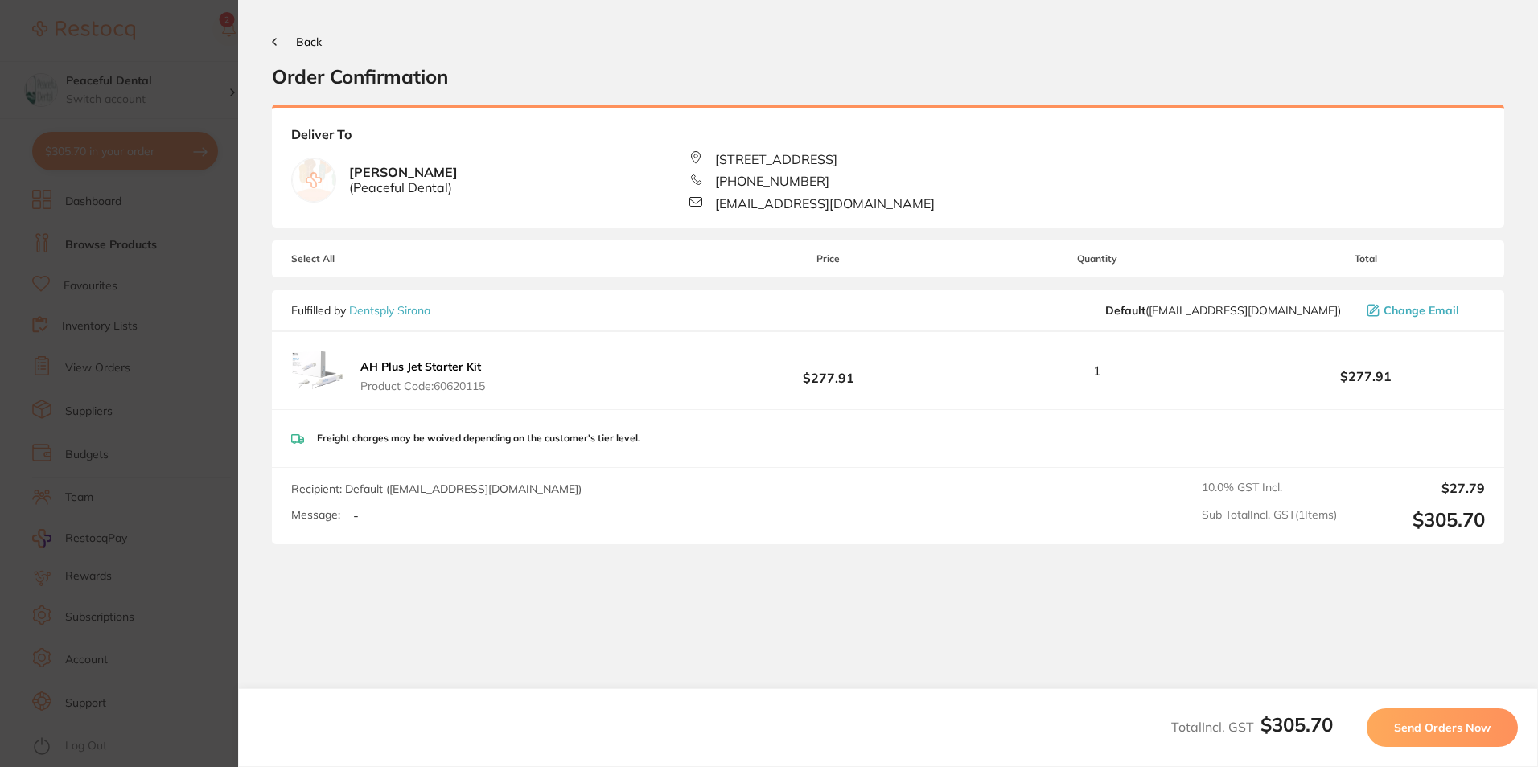
click at [1448, 722] on span "Send Orders Now" at bounding box center [1442, 728] width 97 height 14
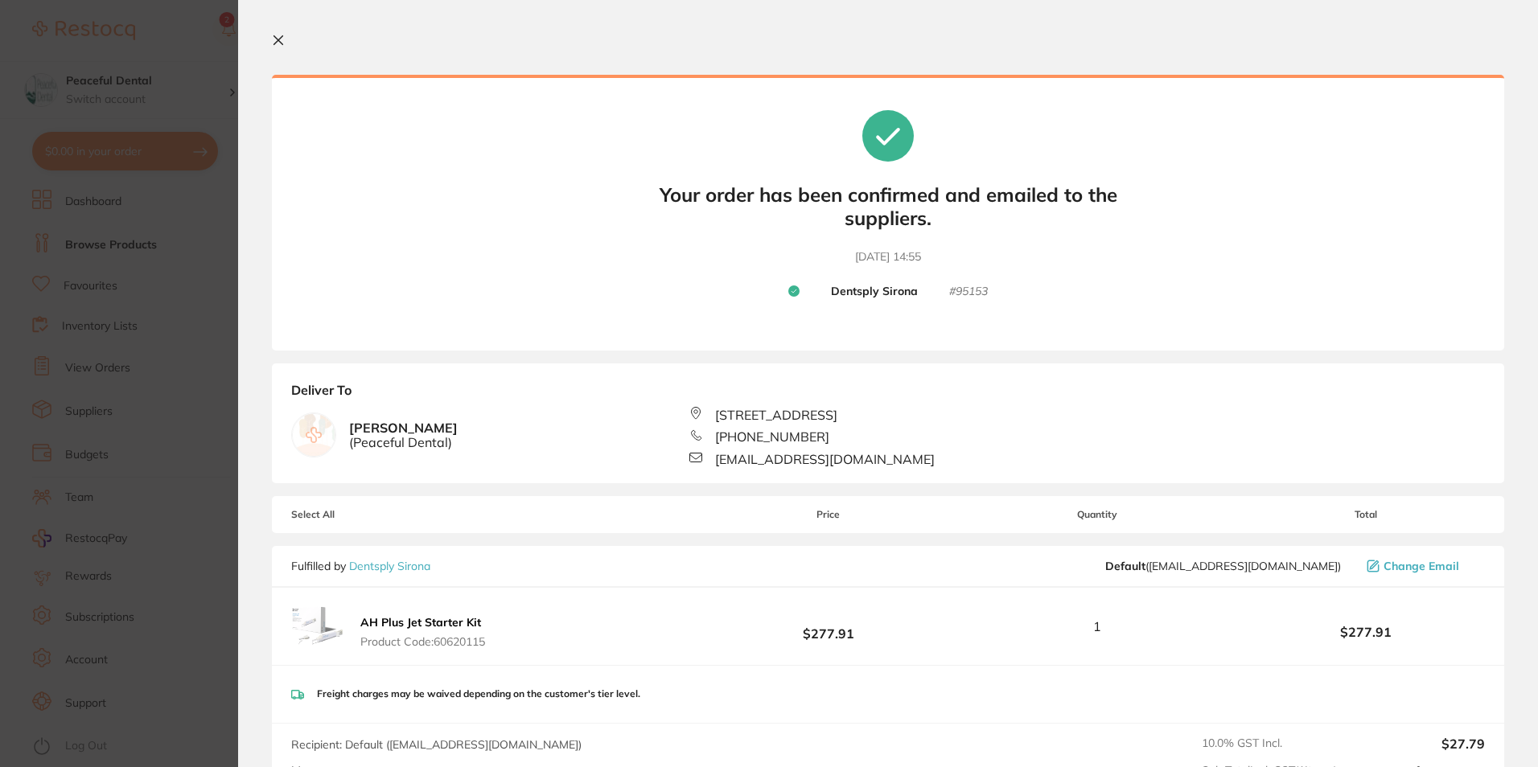
click at [269, 43] on section "Your orders are being processed and we will notify you once we have placed the …" at bounding box center [888, 383] width 1300 height 767
click at [276, 39] on icon at bounding box center [278, 40] width 13 height 13
